Goal: Task Accomplishment & Management: Use online tool/utility

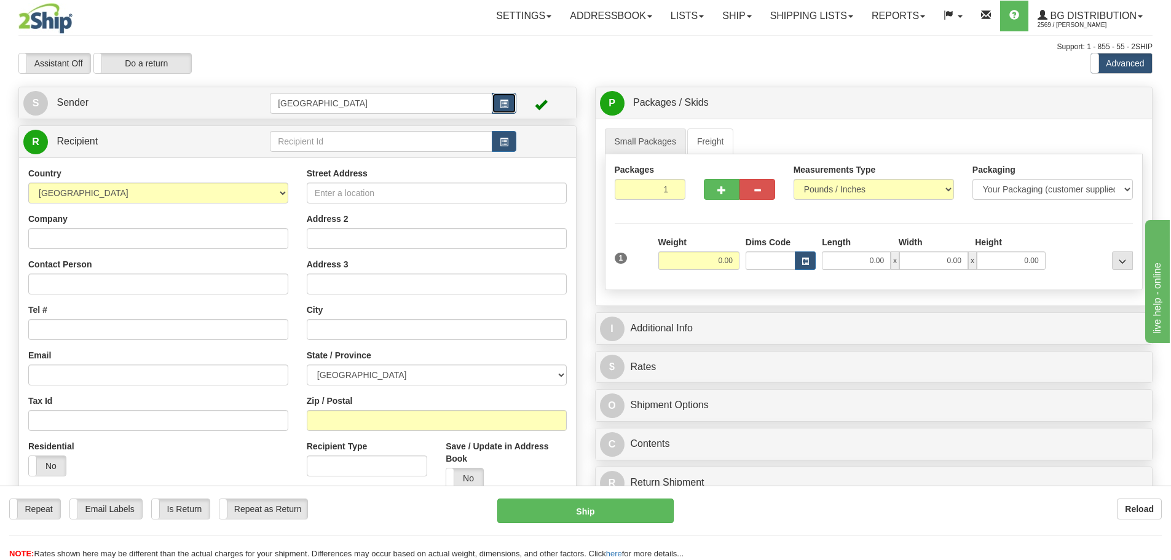
click at [495, 100] on button "button" at bounding box center [504, 103] width 25 height 21
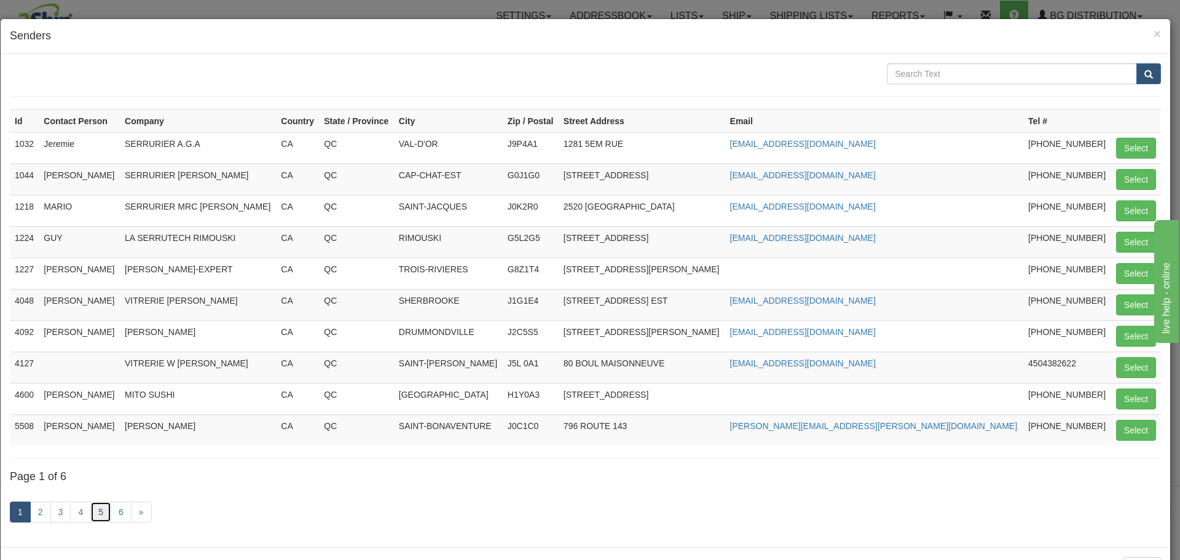
click at [102, 518] on link "5" at bounding box center [100, 511] width 21 height 21
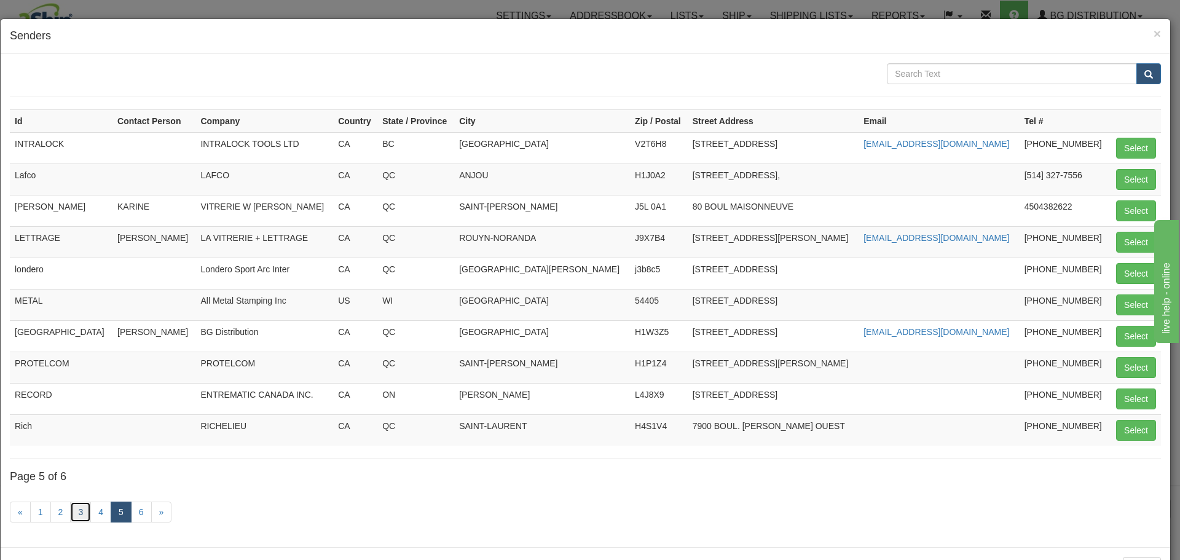
click at [77, 517] on link "3" at bounding box center [80, 511] width 21 height 21
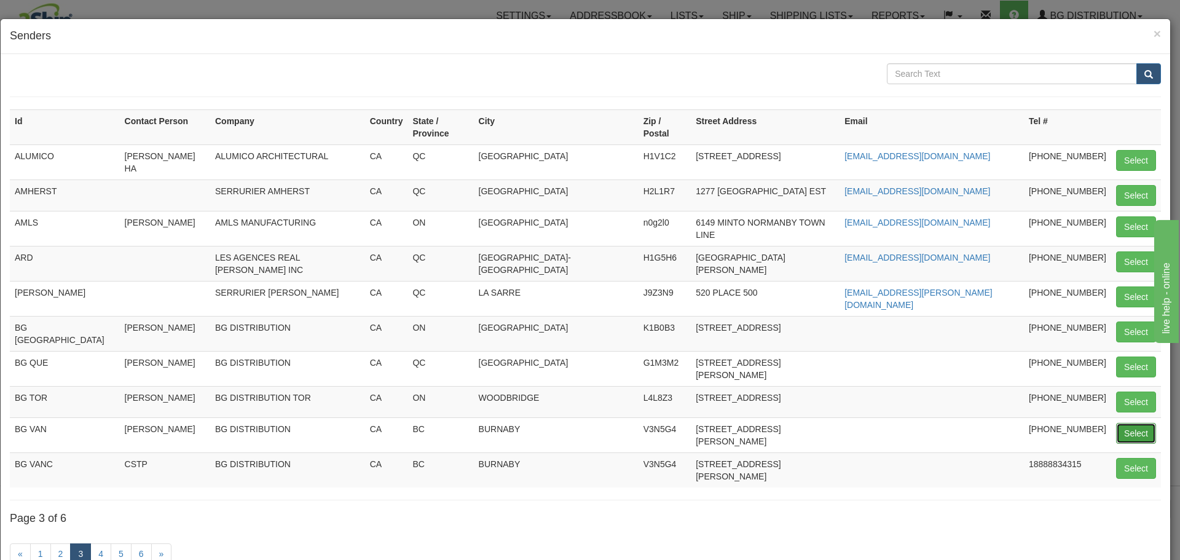
click at [1122, 423] on button "Select" at bounding box center [1136, 433] width 40 height 21
type input "BG VAN"
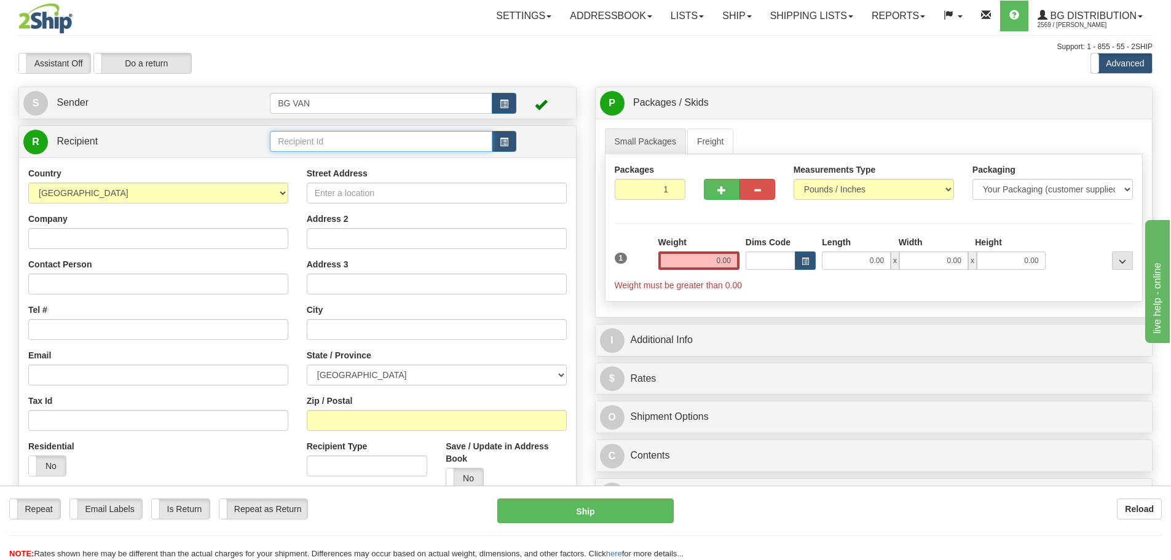
click at [480, 144] on input "text" at bounding box center [381, 141] width 222 height 21
click at [457, 159] on div "3042" at bounding box center [378, 161] width 211 height 14
type input "3042"
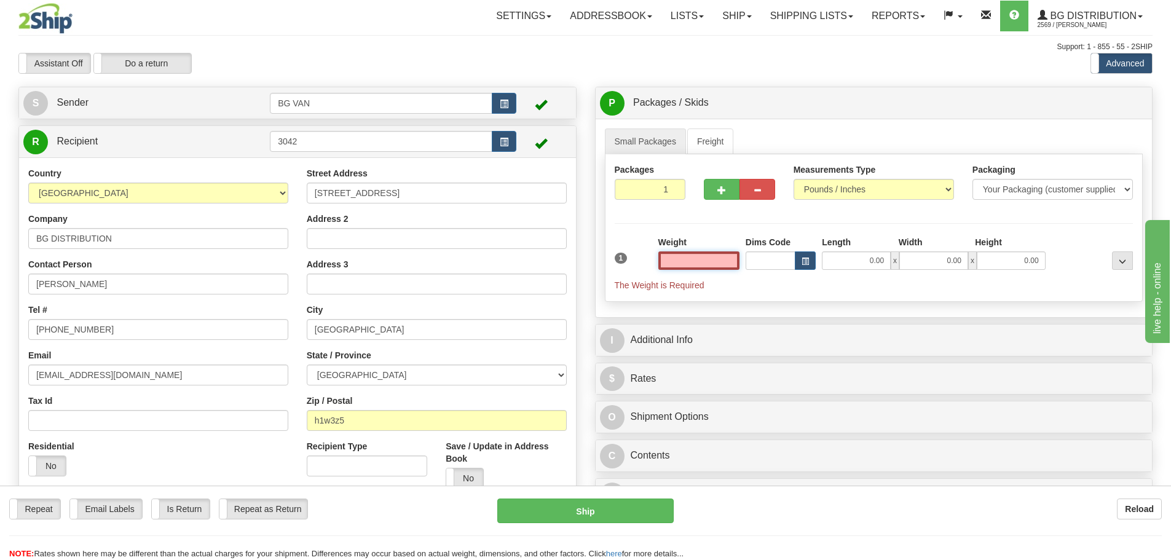
click at [710, 261] on input "text" at bounding box center [698, 260] width 81 height 18
type input "8.00"
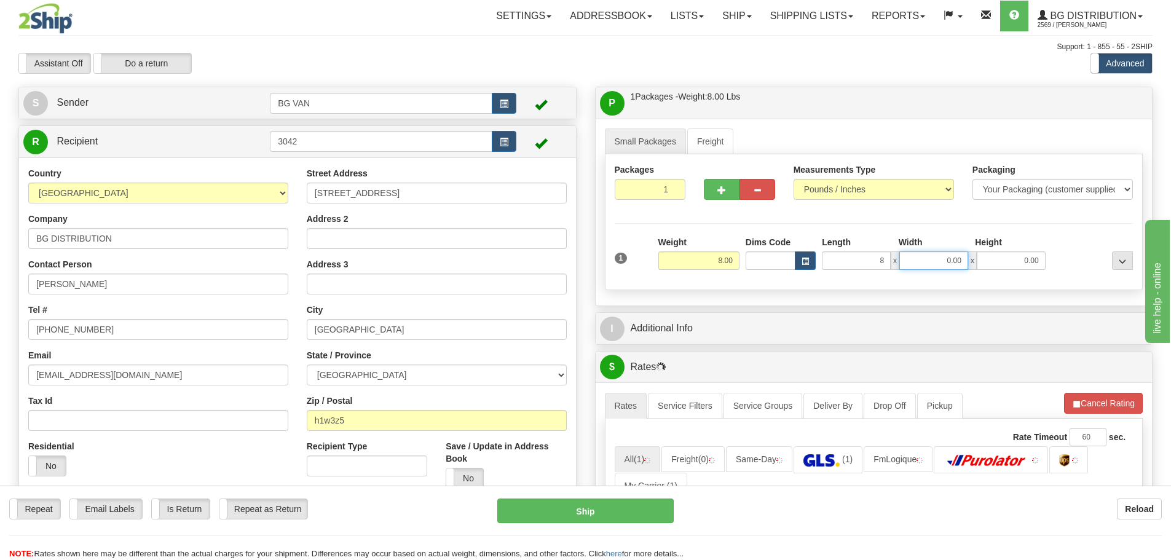
type input "8.00"
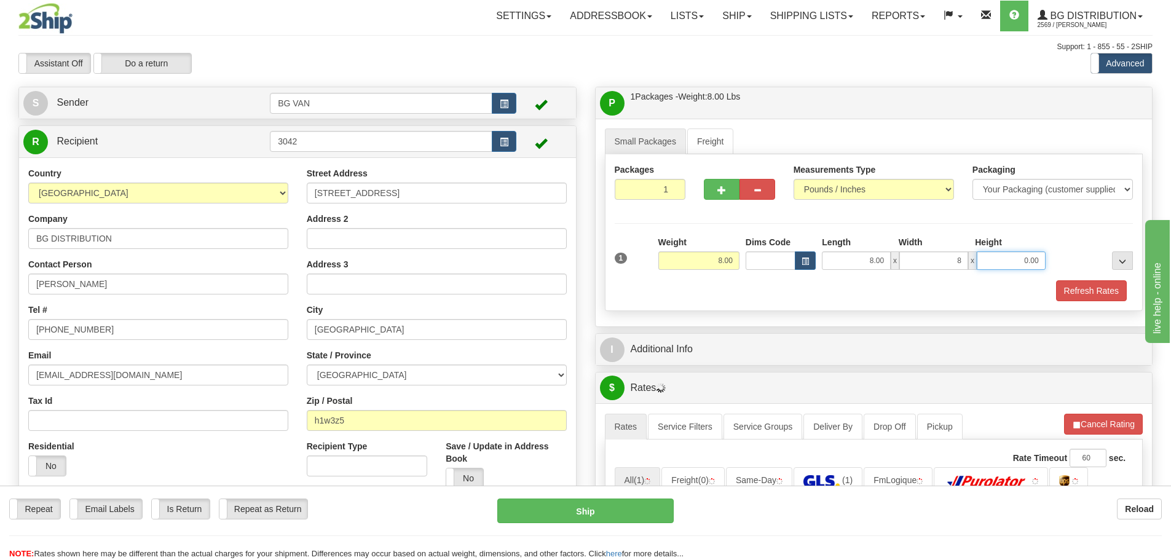
type input "8.00"
click at [1096, 291] on button "Refresh Rates" at bounding box center [1091, 290] width 71 height 21
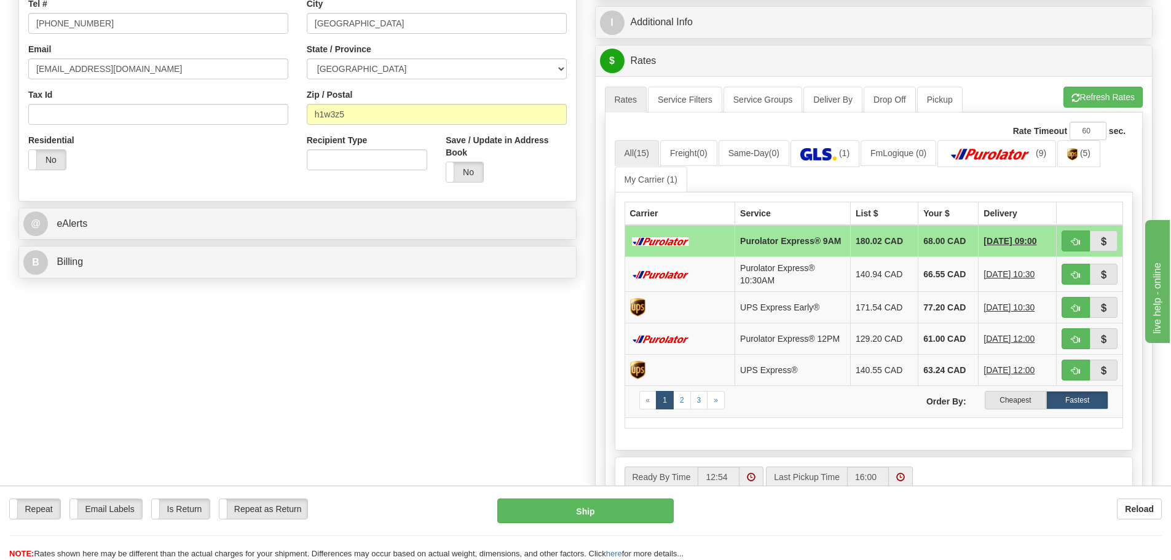
scroll to position [307, 0]
click at [1029, 404] on label "Cheapest" at bounding box center [1015, 399] width 62 height 18
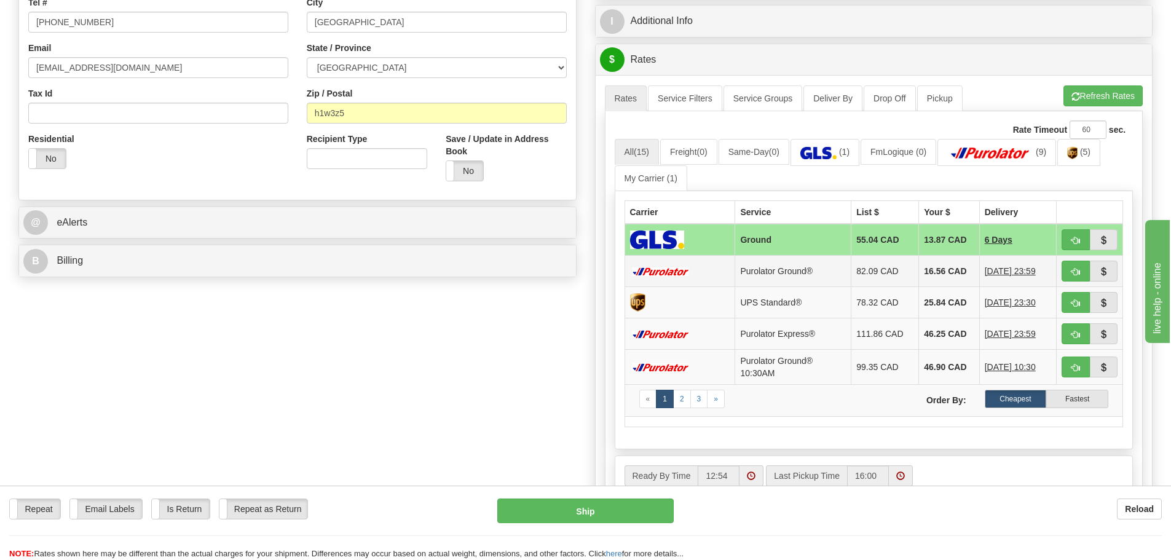
click at [826, 270] on td "Purolator Ground®" at bounding box center [793, 270] width 116 height 31
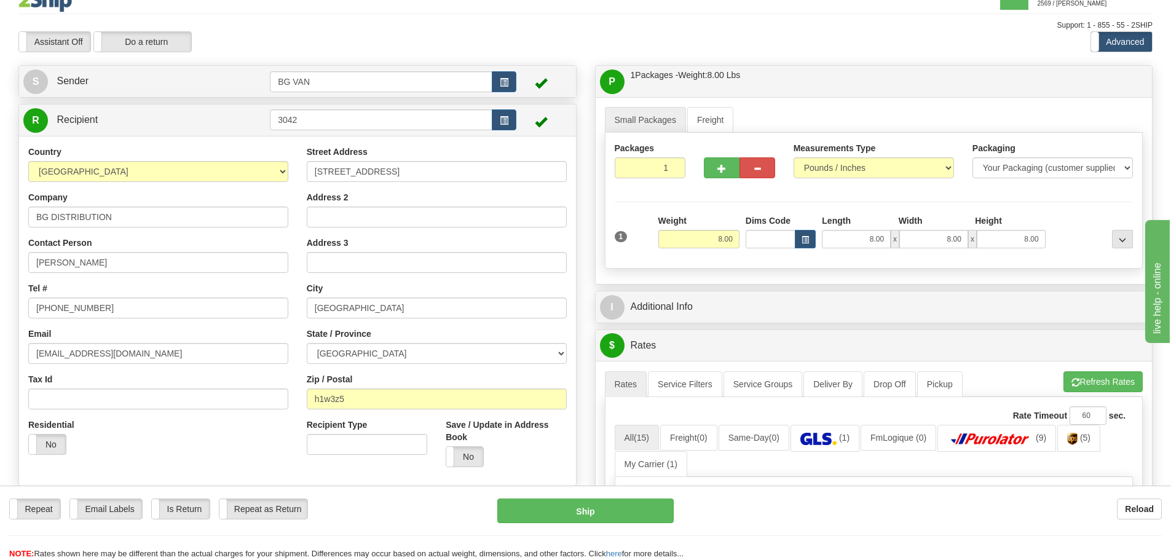
scroll to position [0, 0]
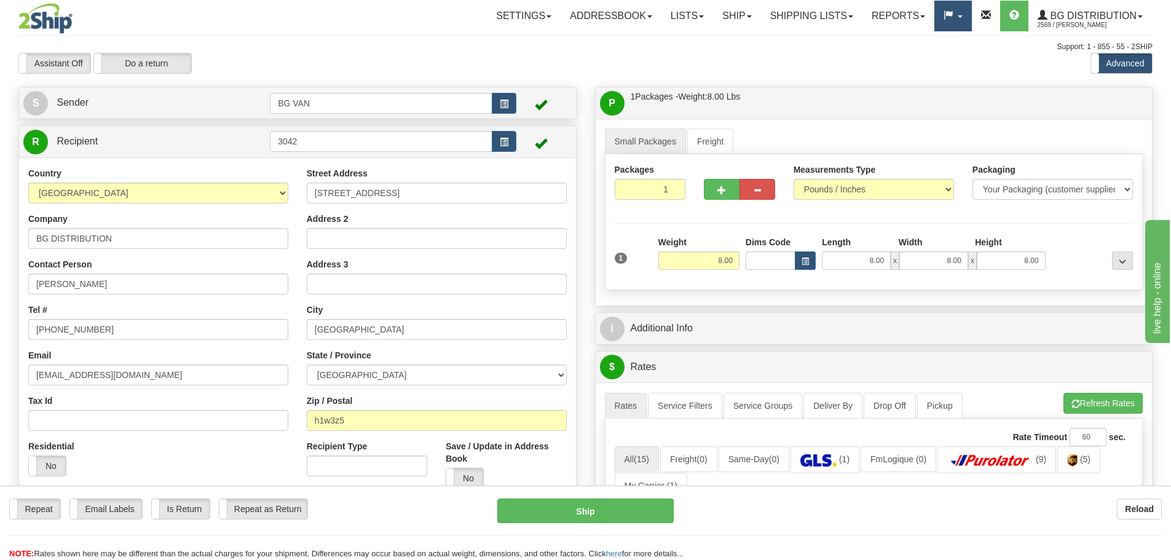
click at [959, 12] on link at bounding box center [952, 16] width 37 height 31
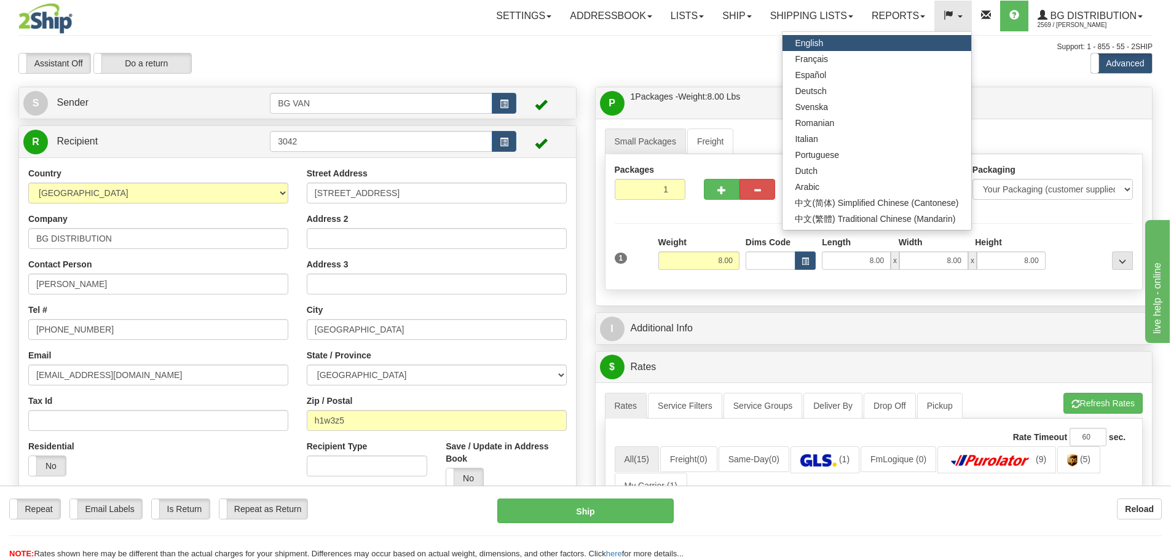
click at [1050, 67] on div "Assistant On Assistant Off Do a return Do a return Previous Next Standard Advan…" at bounding box center [585, 63] width 1152 height 21
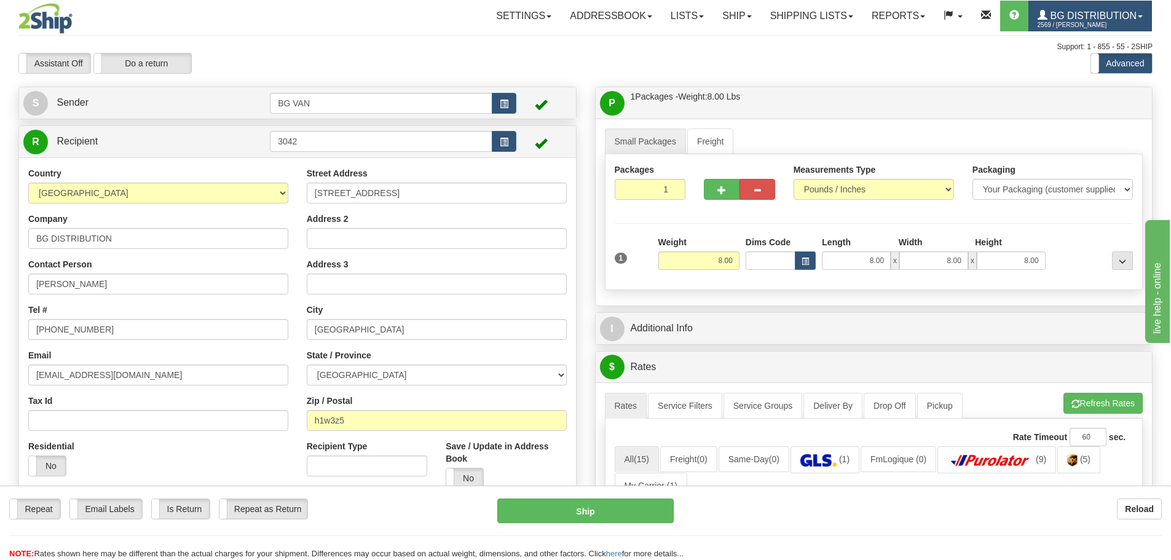
click at [1115, 19] on span "2569 / [PERSON_NAME]" at bounding box center [1083, 25] width 92 height 12
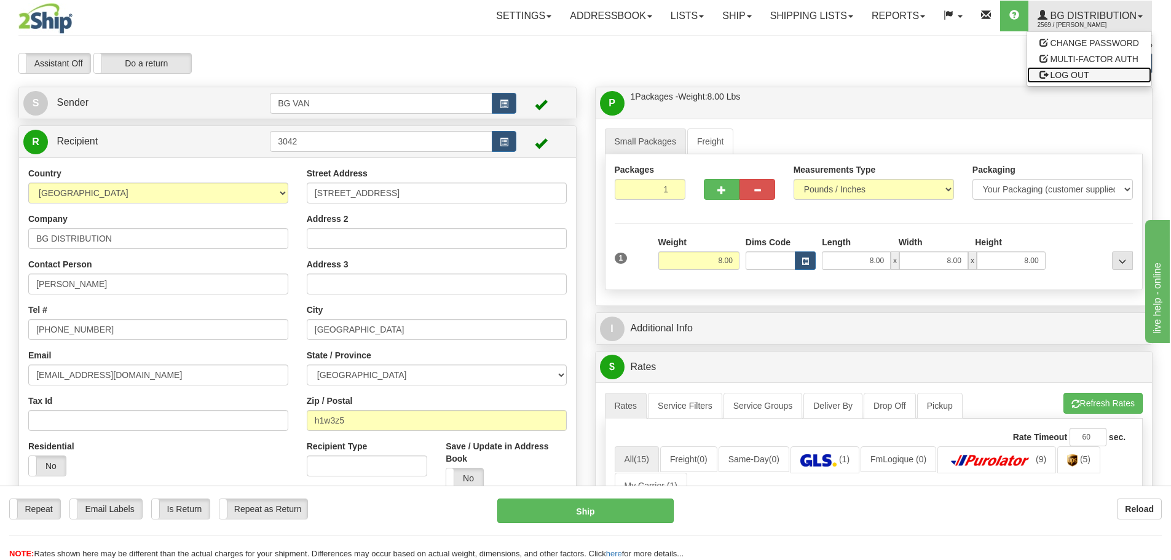
click at [1080, 79] on span "LOG OUT" at bounding box center [1069, 75] width 39 height 10
